Goal: Transaction & Acquisition: Purchase product/service

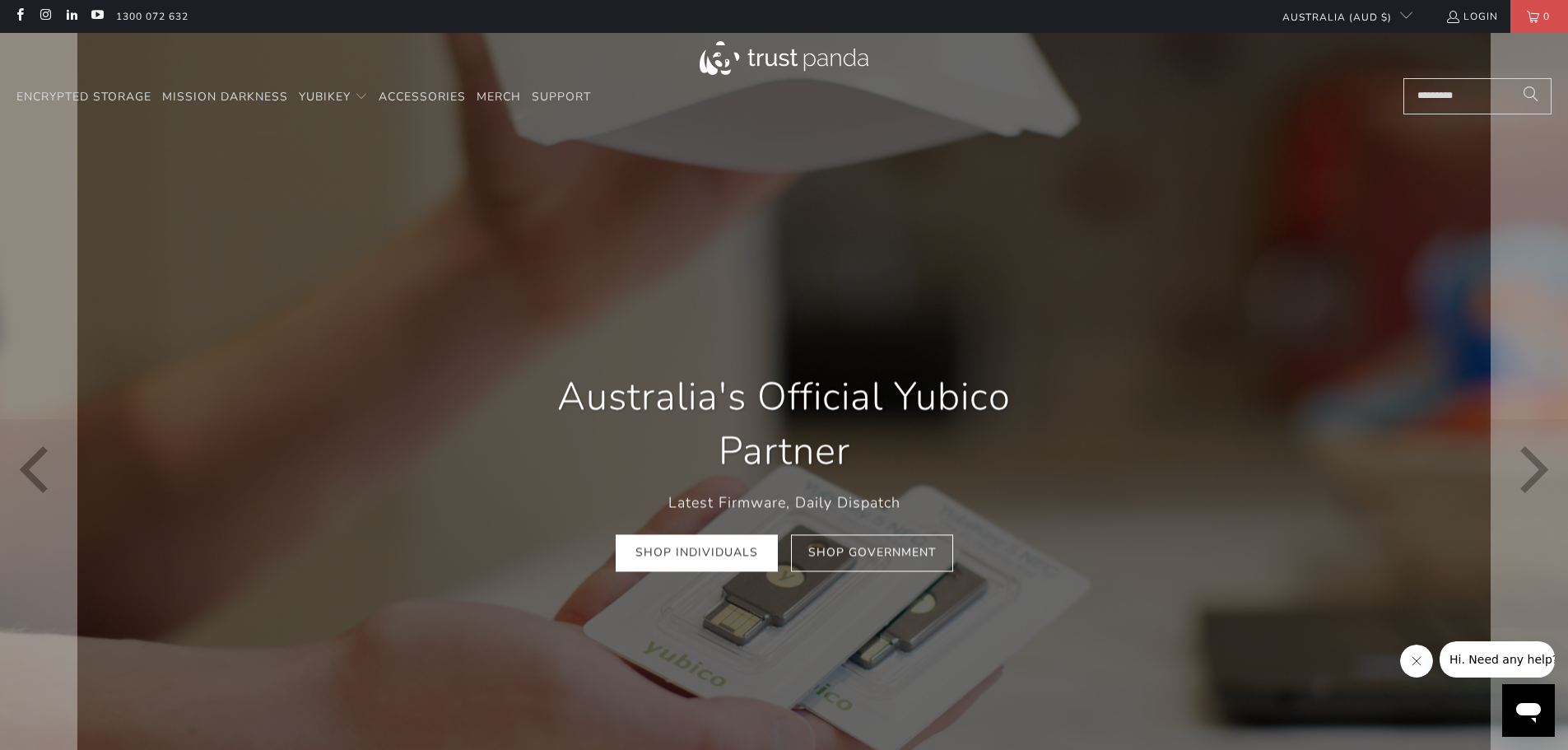
click at [712, 572] on div "Australia's Official Yubico Partner Latest Firmware, Daily Dispatch Shop Indivi…" at bounding box center [784, 470] width 592 height 251
click at [703, 546] on link "Shop Individuals" at bounding box center [697, 554] width 162 height 37
click at [728, 546] on link "Shop Individuals" at bounding box center [697, 554] width 162 height 37
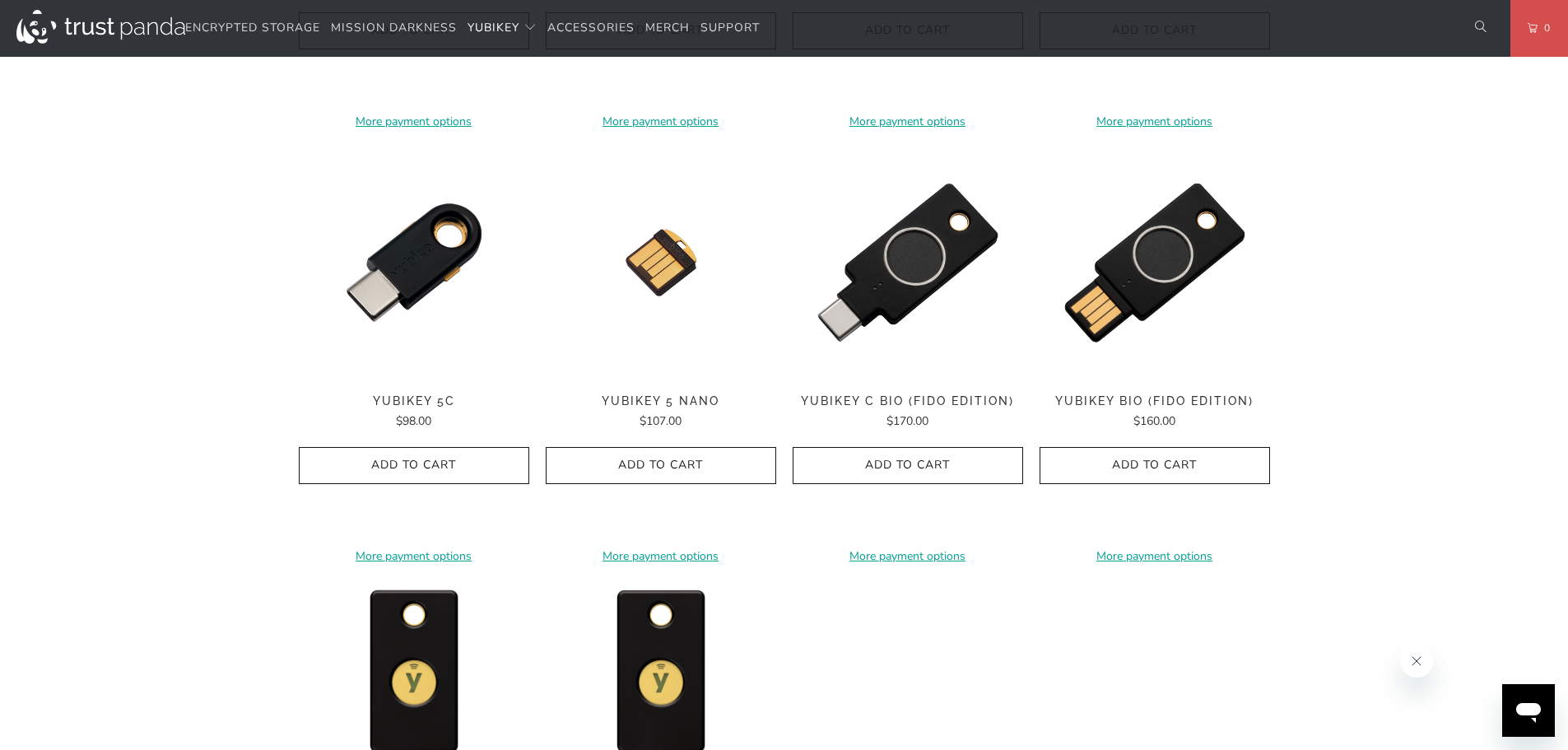
scroll to position [1153, 0]
